Goal: Task Accomplishment & Management: Manage account settings

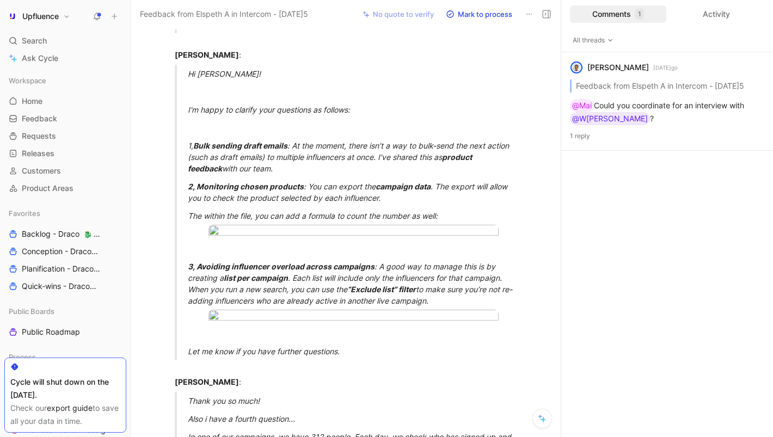
scroll to position [366, 0]
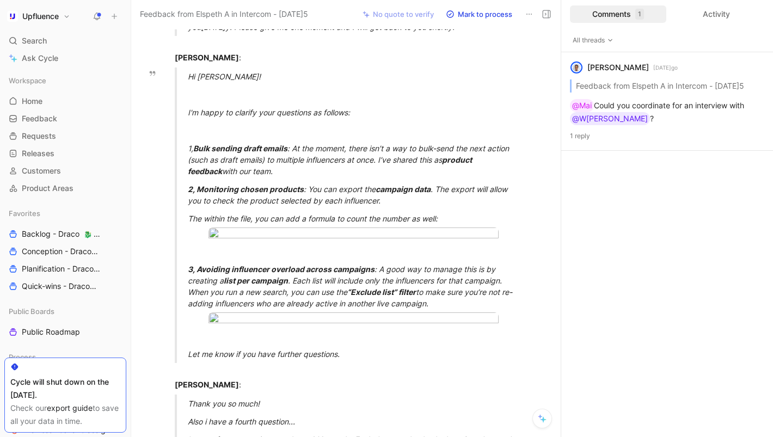
click at [130, 359] on div at bounding box center [130, 218] width 4 height 437
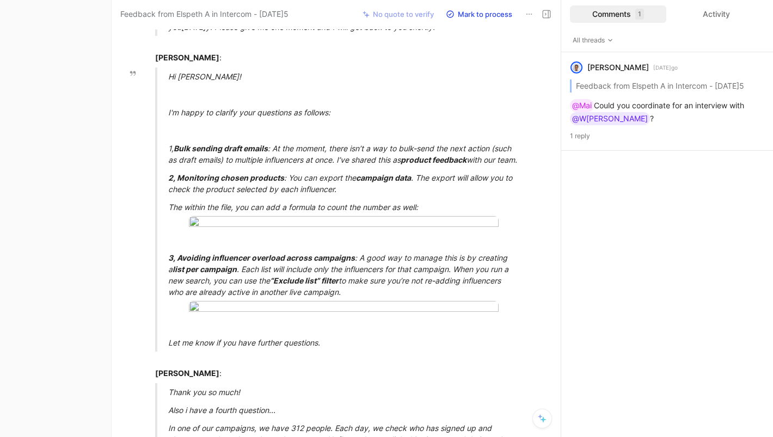
scroll to position [355, 0]
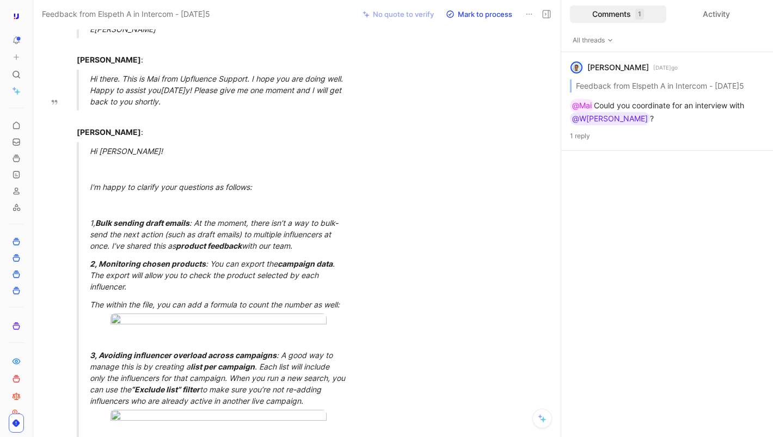
click at [32, 348] on nav "To pick up a draggable item, press the space bar. While dragging, use the arrow…" at bounding box center [16, 218] width 33 height 437
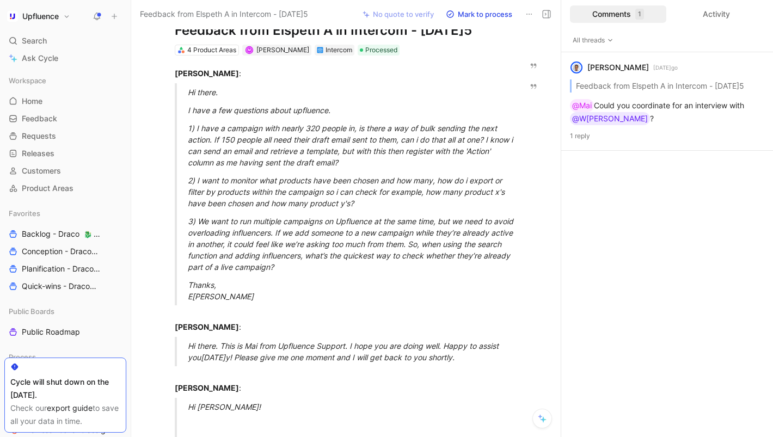
scroll to position [33, 0]
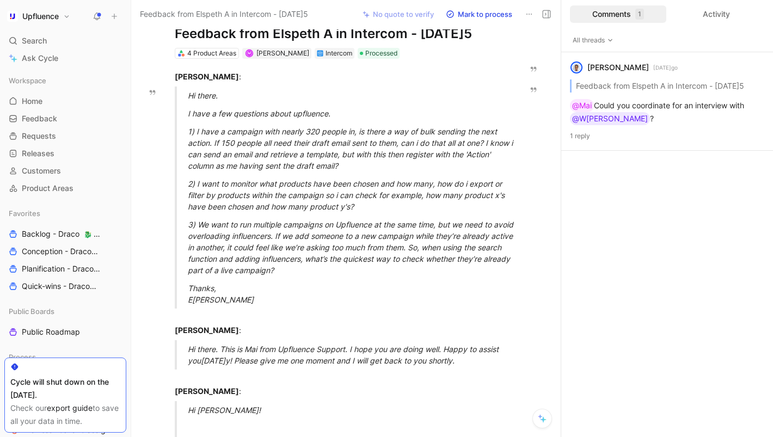
click at [99, 11] on button at bounding box center [96, 16] width 15 height 15
click at [114, 14] on icon at bounding box center [115, 17] width 8 height 8
click at [100, 74] on div "Workspace" at bounding box center [65, 80] width 122 height 16
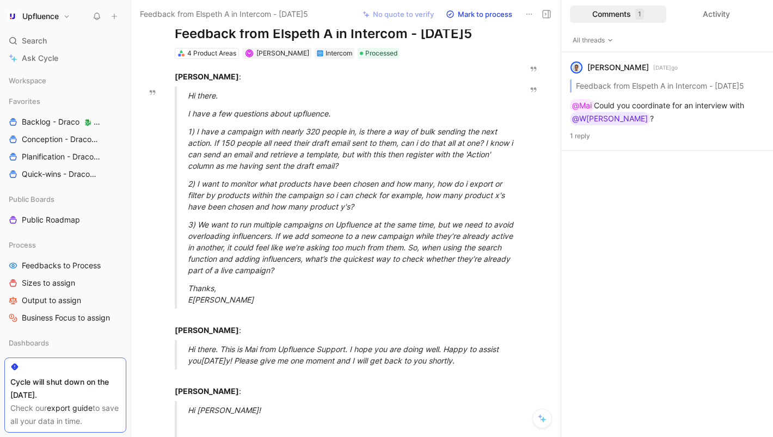
click at [66, 19] on button "Upfluence" at bounding box center [38, 16] width 69 height 15
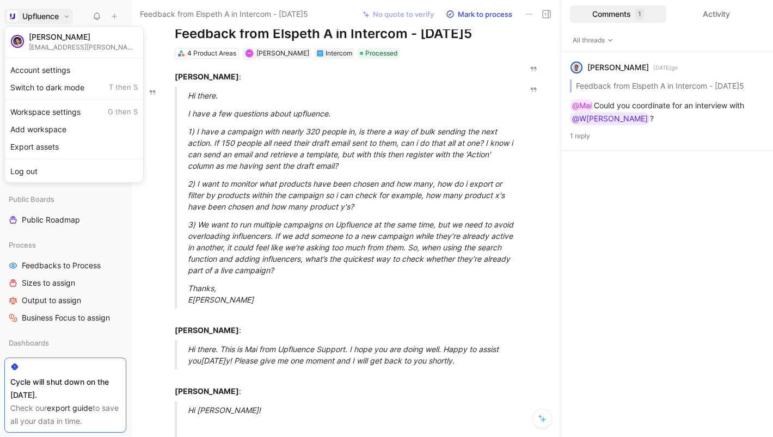
click at [66, 19] on div at bounding box center [386, 218] width 773 height 437
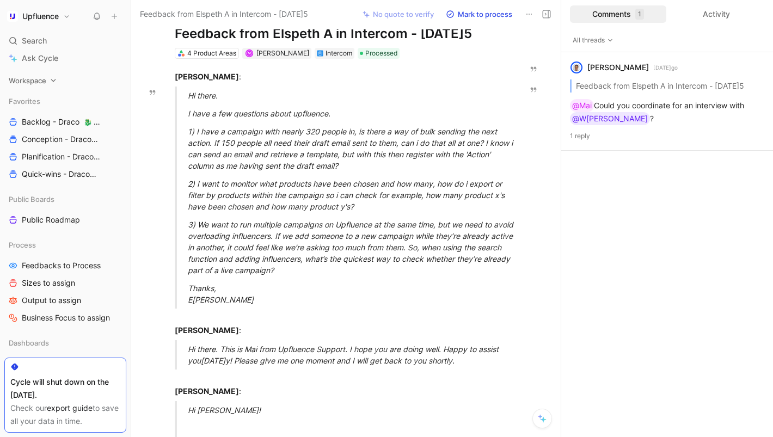
click at [46, 79] on div "Workspace" at bounding box center [65, 80] width 122 height 16
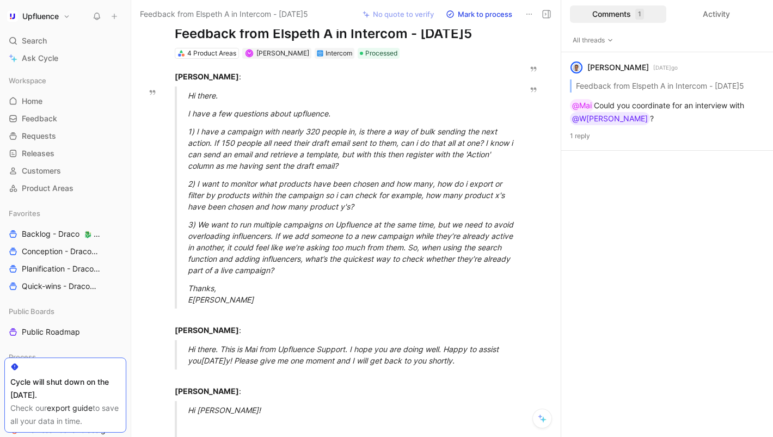
click at [50, 17] on h1 "Upfluence" at bounding box center [40, 16] width 36 height 10
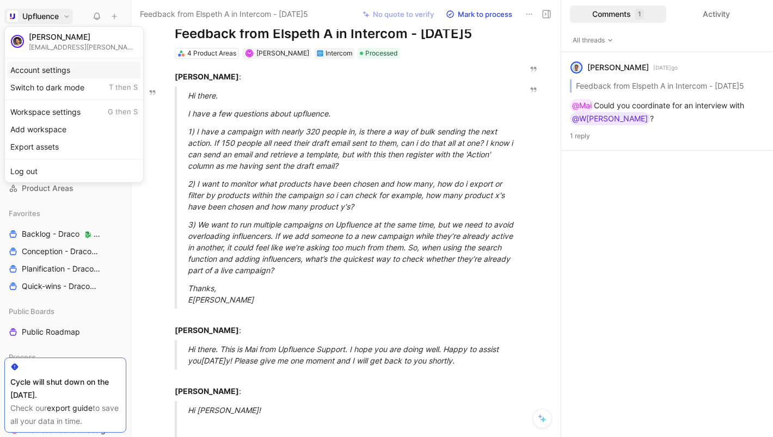
click at [63, 67] on div "Account settings" at bounding box center [74, 70] width 134 height 17
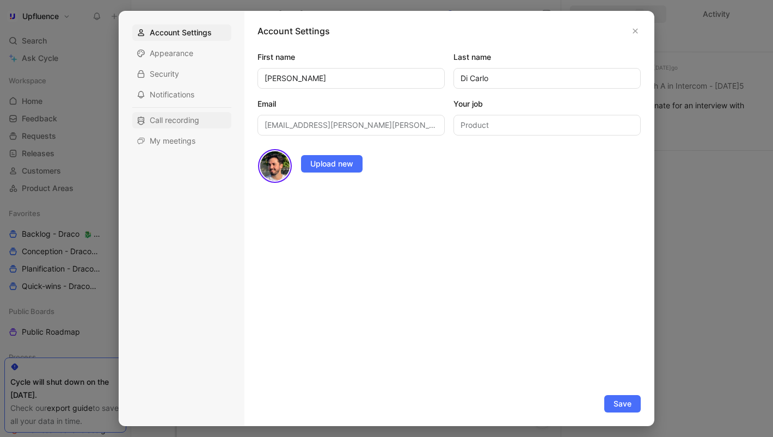
click at [176, 120] on span "Call recording" at bounding box center [175, 120] width 50 height 11
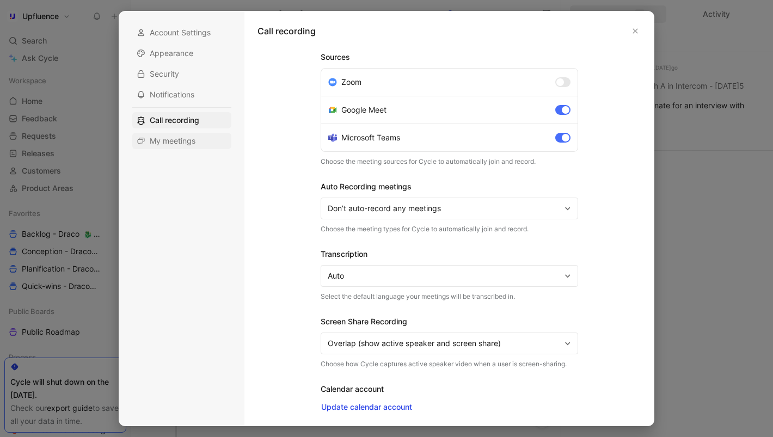
click at [184, 142] on span "My meetings" at bounding box center [173, 141] width 46 height 11
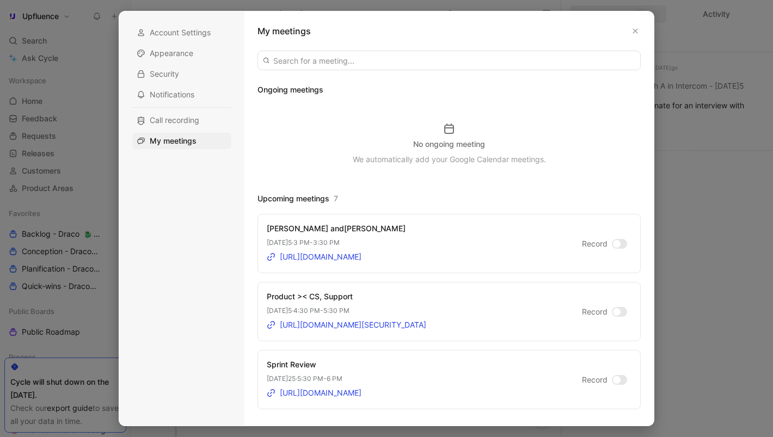
click at [620, 246] on div at bounding box center [619, 244] width 15 height 10
click at [0, 0] on input "Record" at bounding box center [0, 0] width 0 height 0
click at [685, 261] on div at bounding box center [386, 218] width 773 height 437
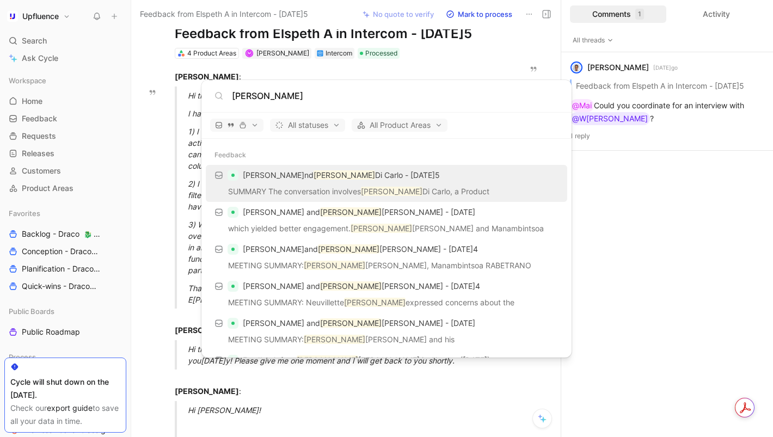
type input "[PERSON_NAME]"
click at [309, 184] on div "[PERSON_NAME]and [PERSON_NAME]- [DATE]5" at bounding box center [386, 176] width 355 height 20
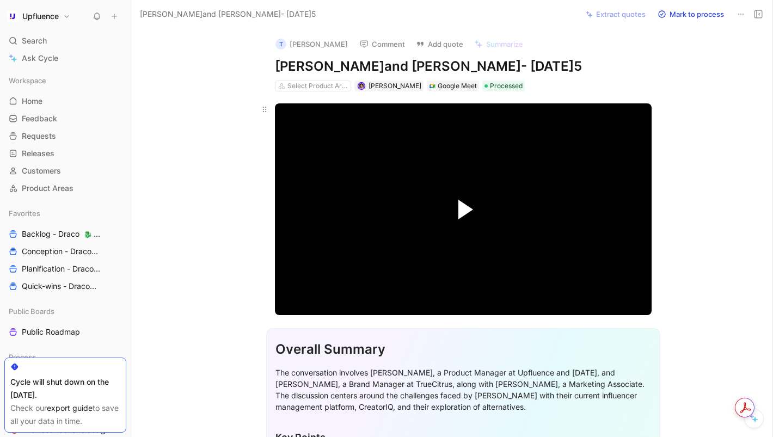
click at [458, 203] on span "Video Player" at bounding box center [465, 210] width 15 height 20
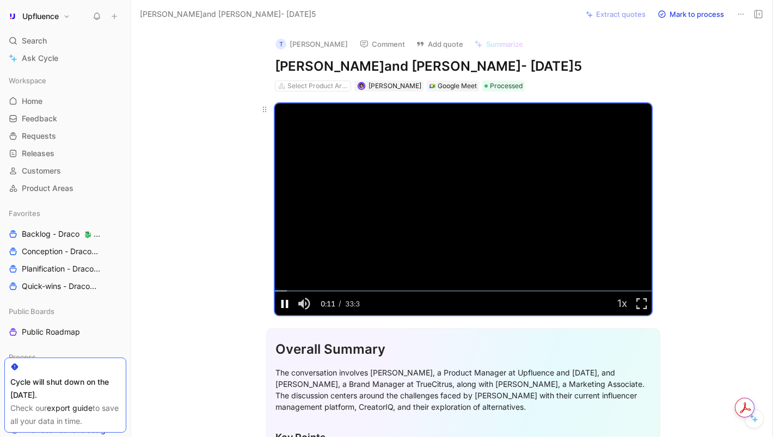
click at [284, 304] on span "Video Player" at bounding box center [285, 304] width 20 height 0
click at [302, 290] on div "Loaded : 3.25% 02:40 00:16" at bounding box center [463, 291] width 377 height 2
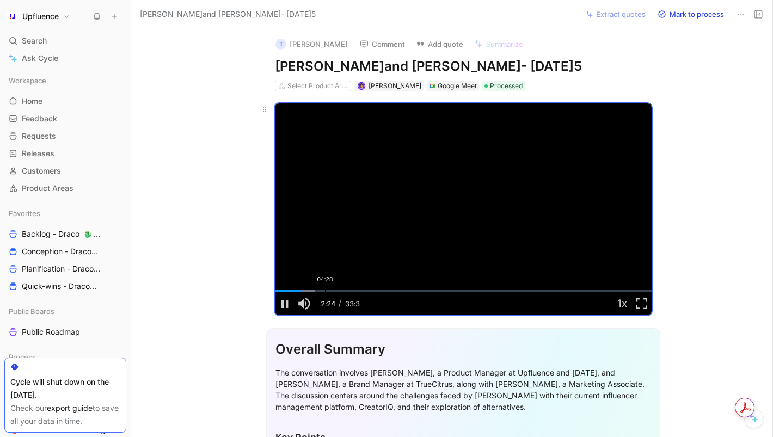
click at [325, 290] on div "Loaded : 10.53% 04:28 02:24" at bounding box center [463, 291] width 377 height 2
click at [450, 290] on div "Loaded : 17.52% 15:39 04:28" at bounding box center [463, 291] width 377 height 2
click at [465, 291] on div "16:57" at bounding box center [465, 291] width 1 height 2
click at [487, 290] on div "18:57" at bounding box center [487, 291] width 1 height 2
click at [286, 304] on span "Video Player" at bounding box center [285, 304] width 20 height 0
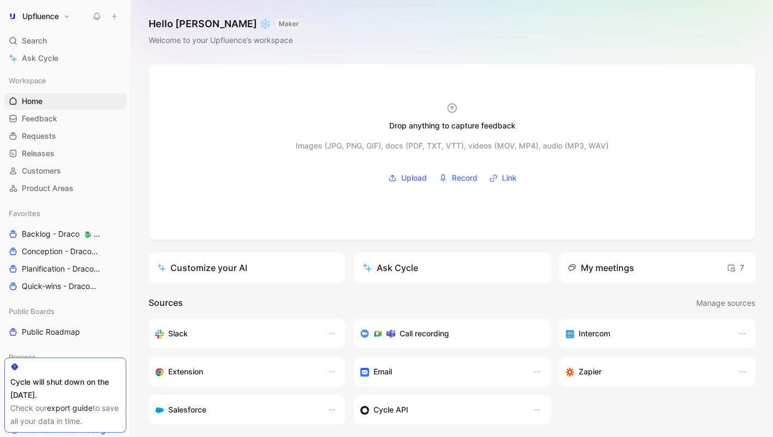
click at [64, 14] on button "Upfluence" at bounding box center [38, 16] width 69 height 15
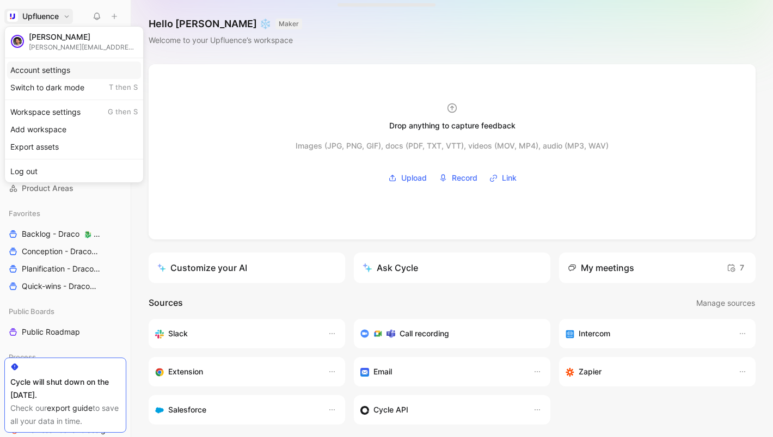
click at [41, 72] on div "Account settings" at bounding box center [74, 70] width 134 height 17
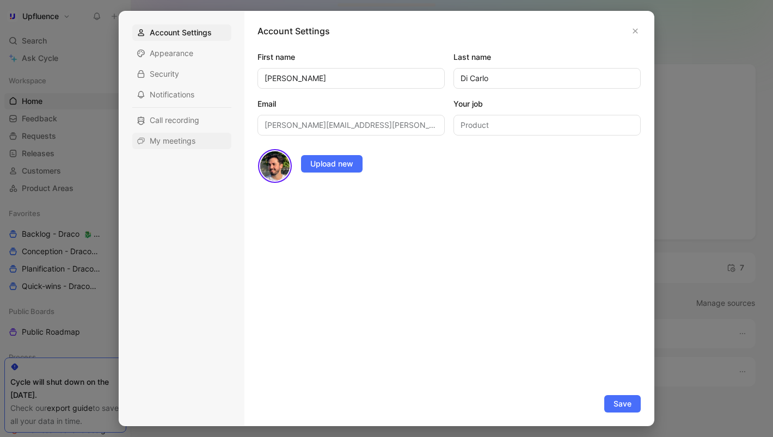
click at [166, 139] on span "My meetings" at bounding box center [173, 141] width 46 height 11
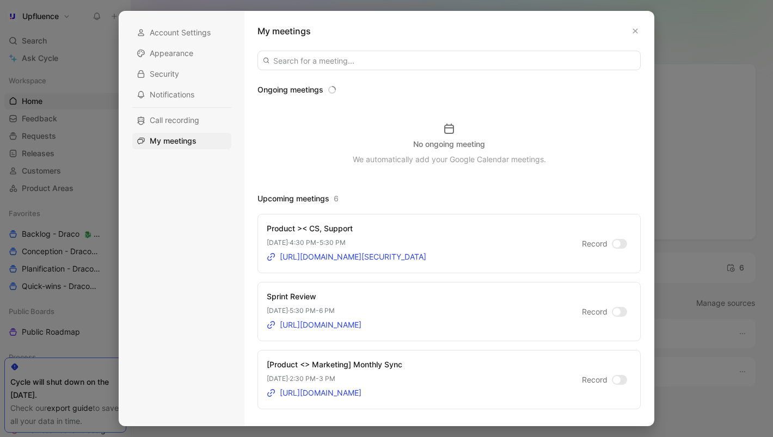
click at [619, 247] on div at bounding box center [619, 244] width 15 height 10
click at [0, 0] on input "Record" at bounding box center [0, 0] width 0 height 0
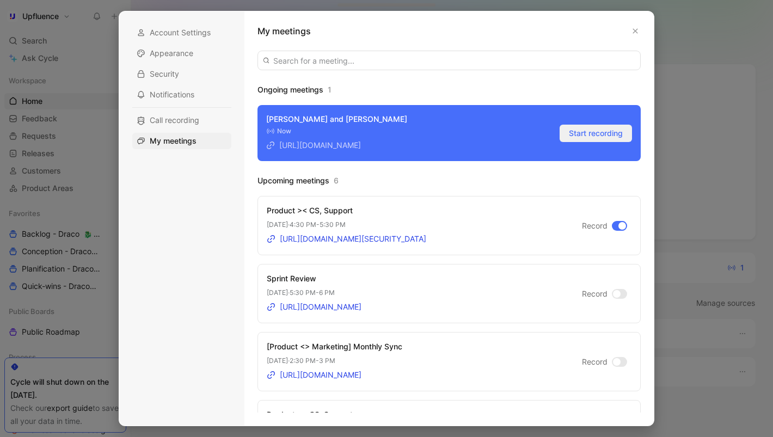
click at [585, 133] on span "Start recording" at bounding box center [596, 133] width 54 height 13
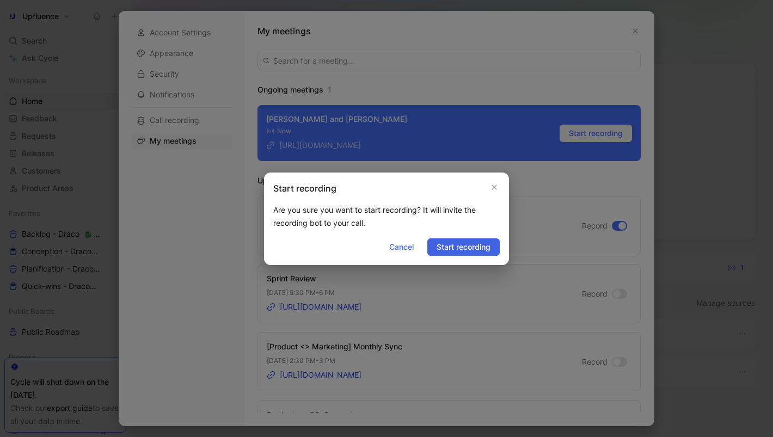
click at [432, 249] on button "Start recording" at bounding box center [463, 246] width 72 height 17
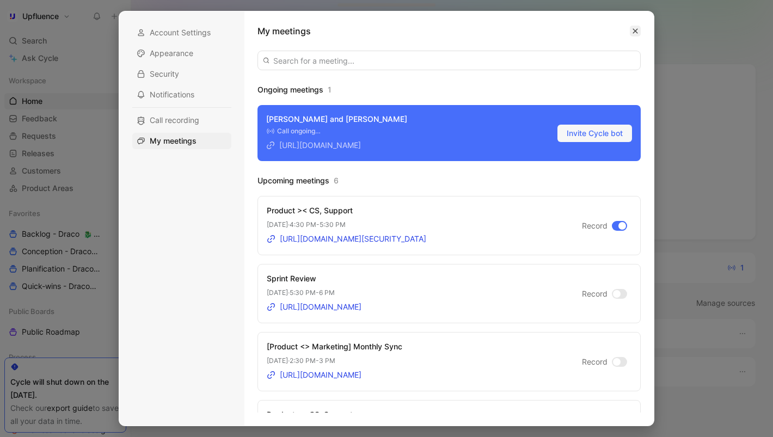
click at [635, 30] on icon "button" at bounding box center [635, 31] width 5 height 5
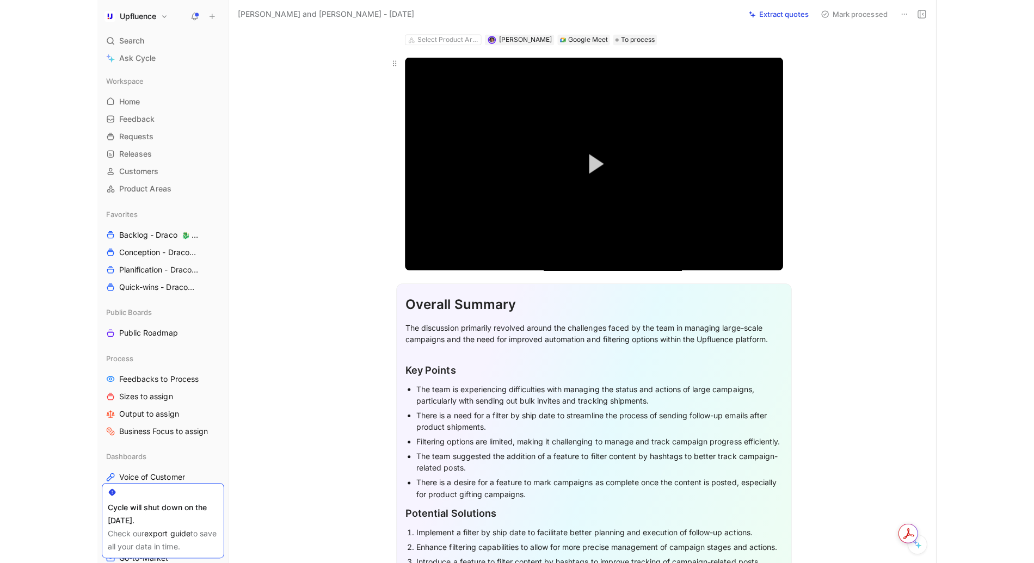
scroll to position [51, 0]
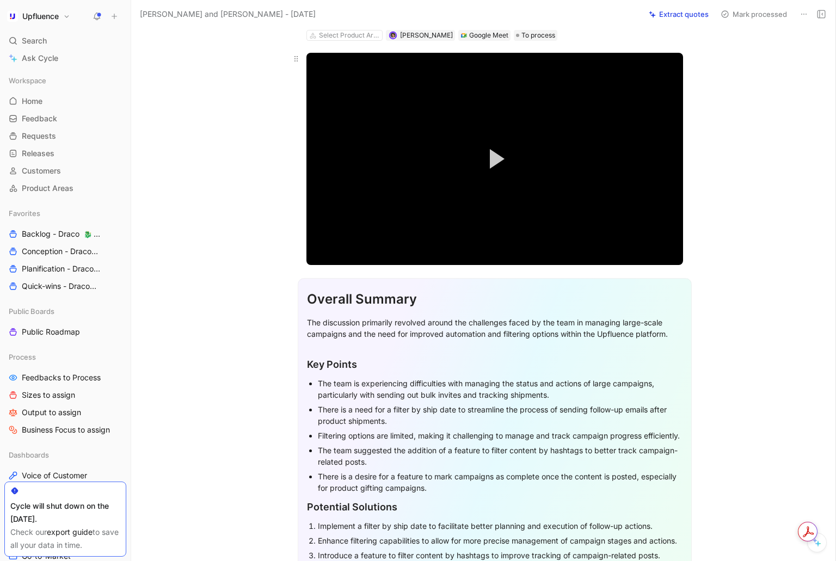
click at [483, 154] on button "Play Video" at bounding box center [494, 158] width 49 height 49
click at [325, 240] on div "Loaded : 6.84% 00:57 00:28" at bounding box center [495, 241] width 377 height 2
click at [320, 253] on span "Video Player" at bounding box center [317, 253] width 20 height 0
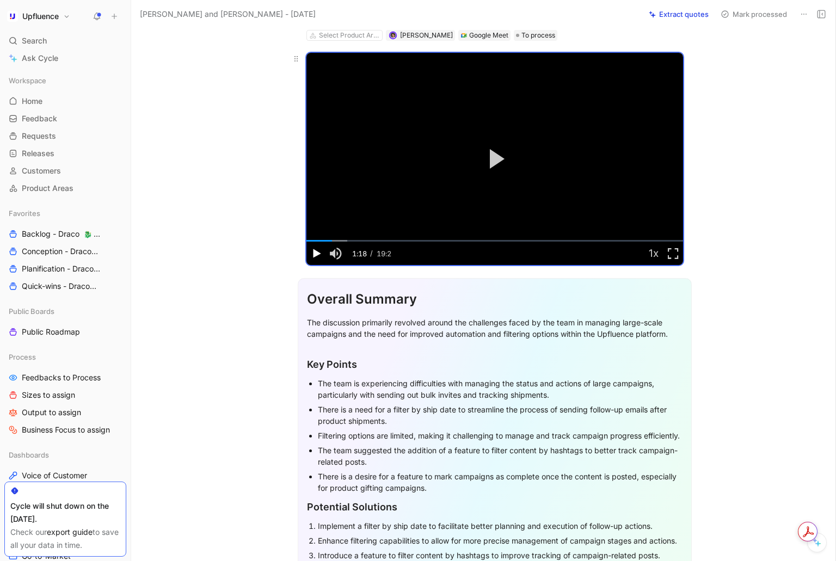
click at [320, 253] on span "Video Player" at bounding box center [317, 253] width 20 height 0
click at [317, 253] on span "Video Player" at bounding box center [317, 253] width 20 height 0
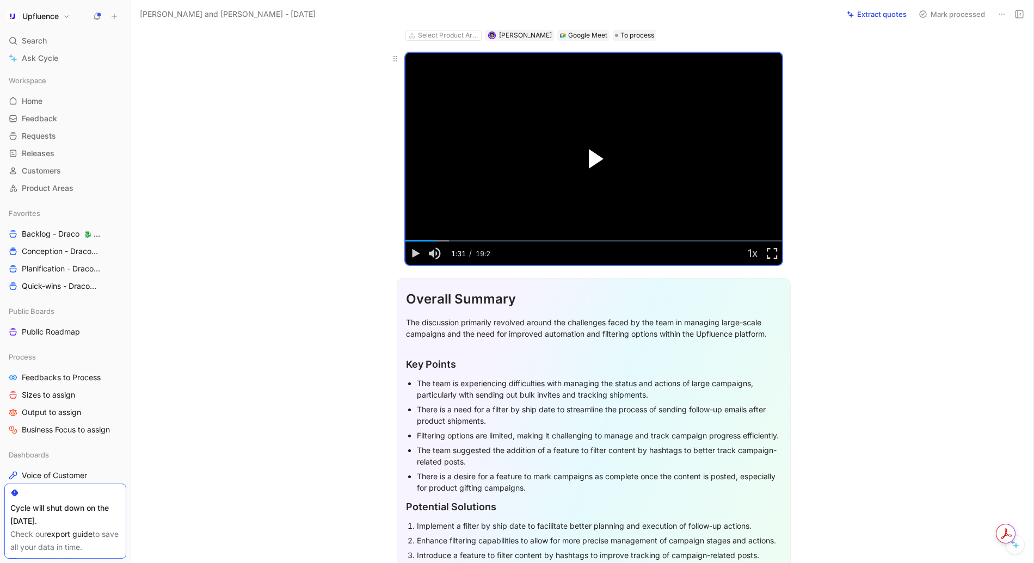
click at [595, 165] on span "Video Player" at bounding box center [596, 159] width 15 height 20
click at [460, 242] on div "Loaded : 14.00% 02:46 01:57" at bounding box center [594, 241] width 377 height 2
click at [509, 185] on video "Video Player" at bounding box center [594, 159] width 377 height 212
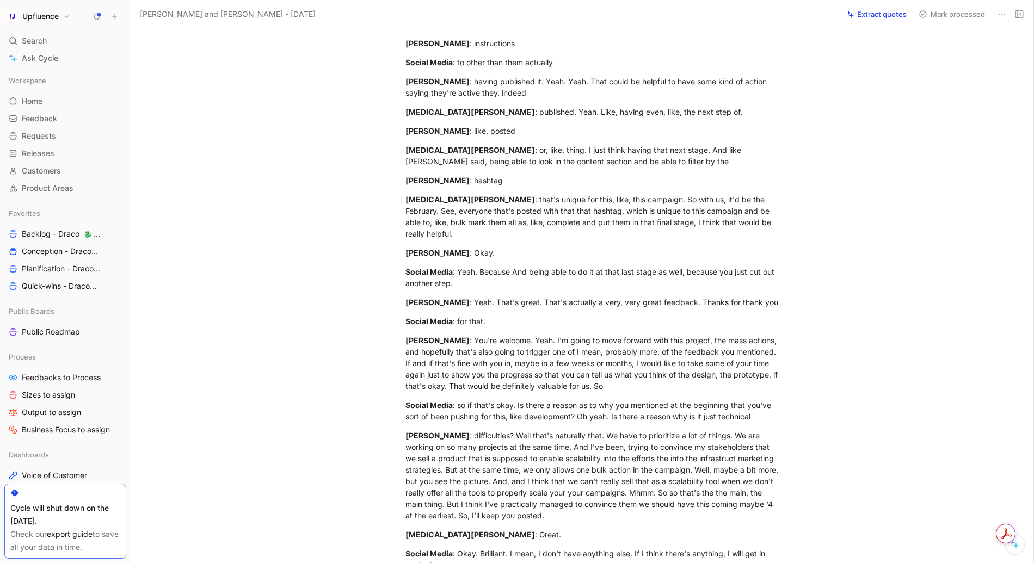
scroll to position [4061, 0]
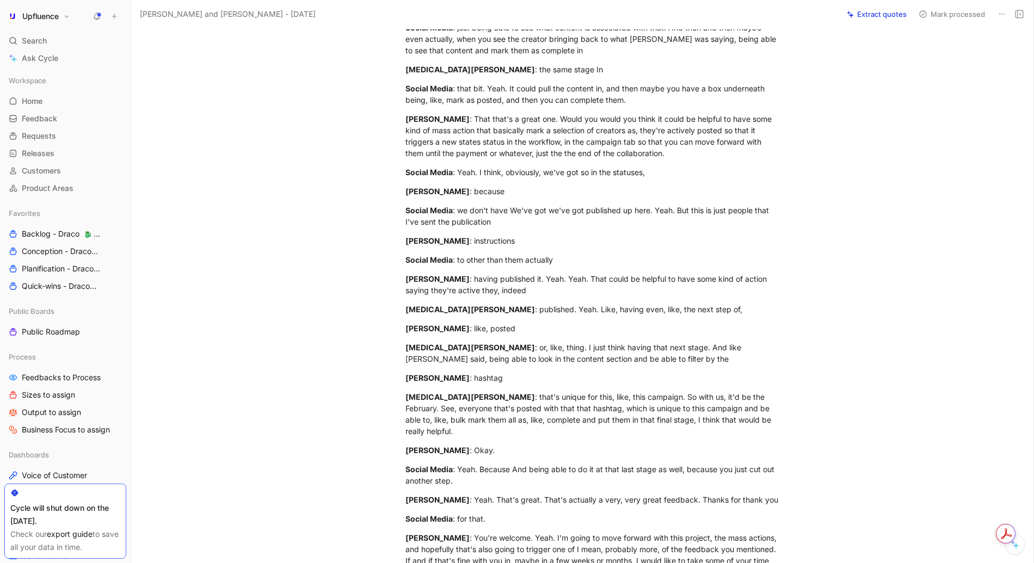
scroll to position [3819, 0]
